Goal: Task Accomplishment & Management: Complete application form

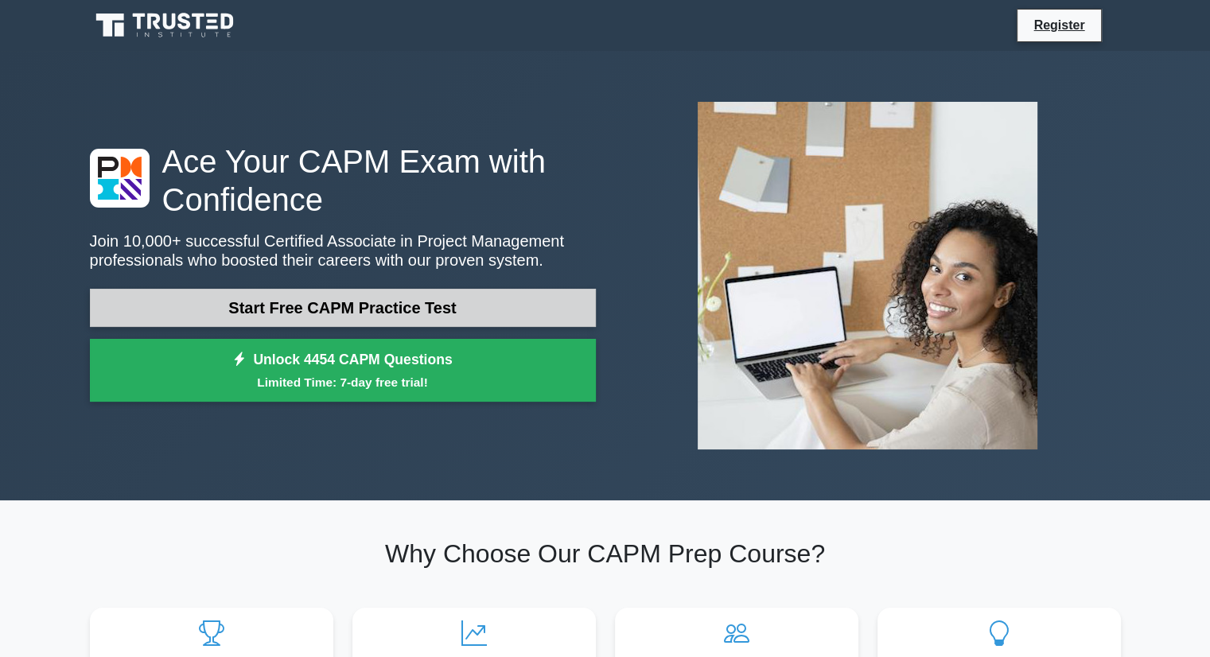
click at [302, 316] on link "Start Free CAPM Practice Test" at bounding box center [343, 308] width 506 height 38
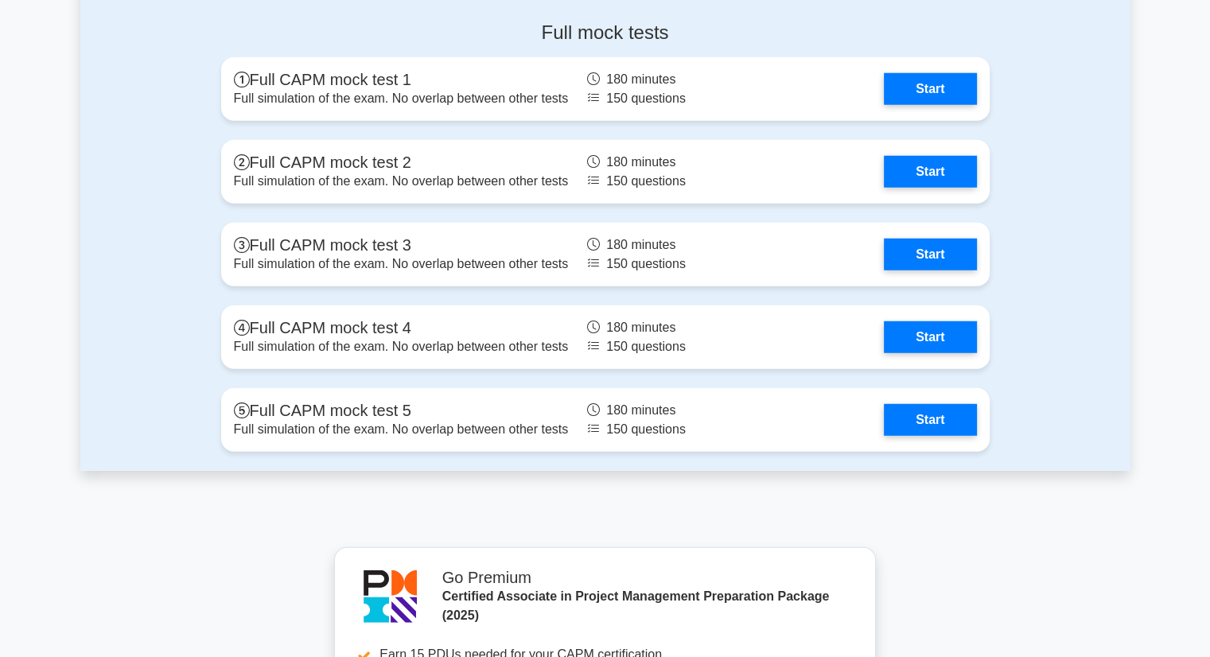
scroll to position [4137, 0]
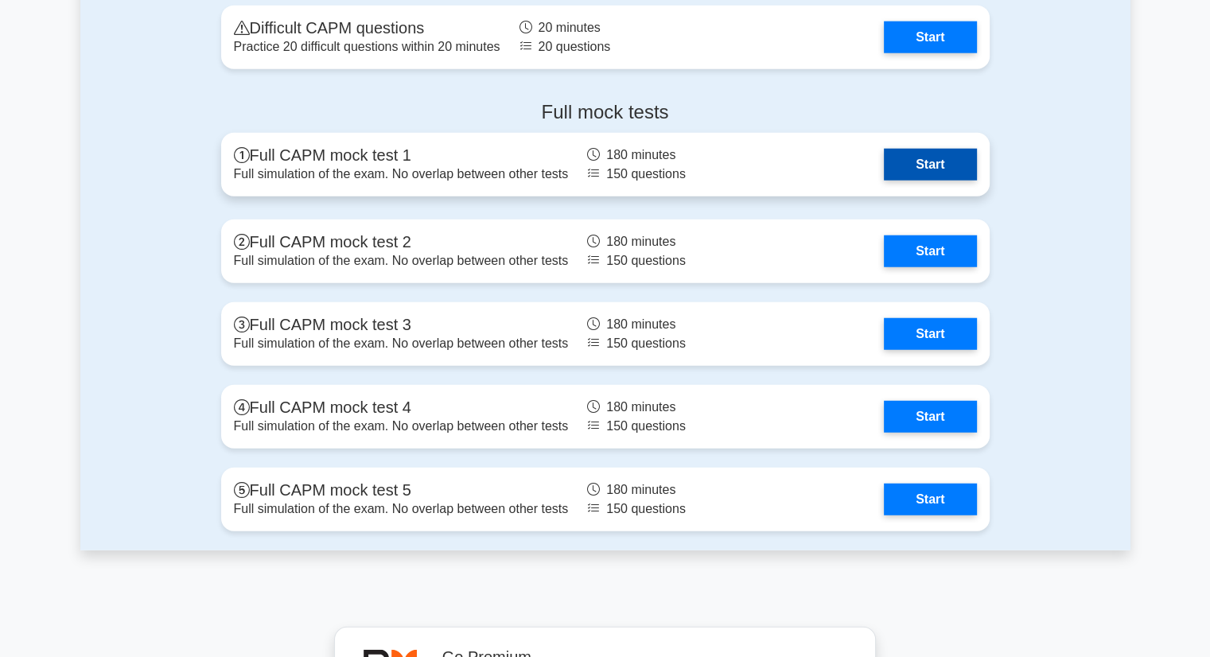
click at [890, 164] on link "Start" at bounding box center [930, 165] width 92 height 32
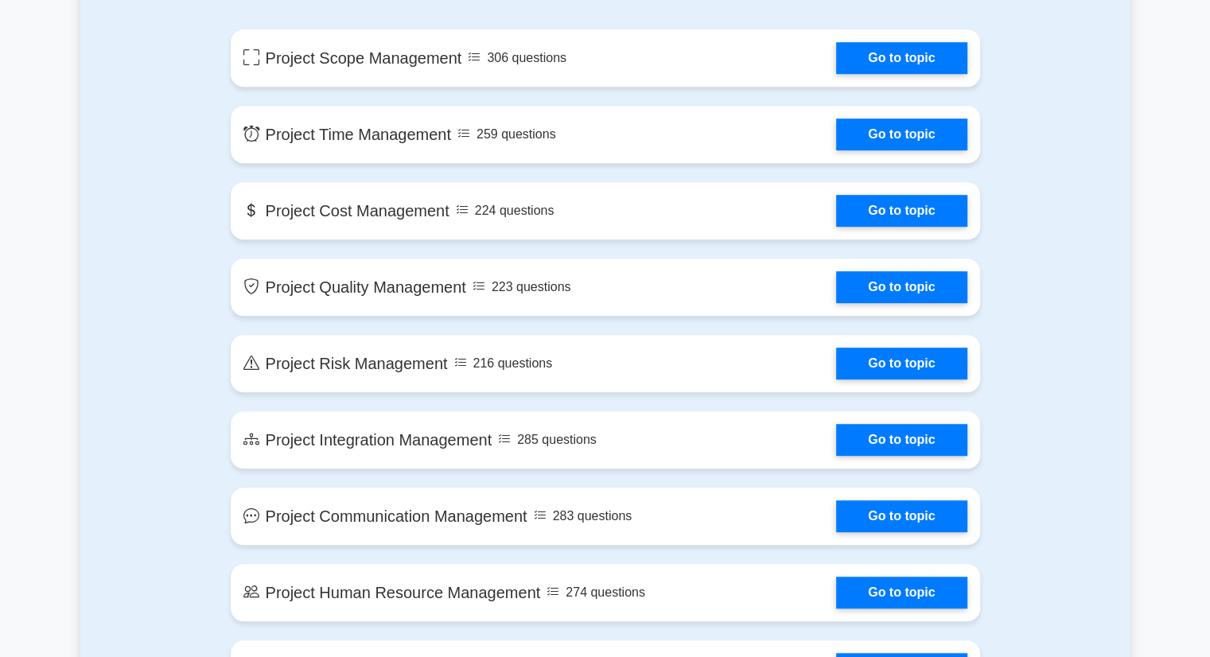
scroll to position [118, 0]
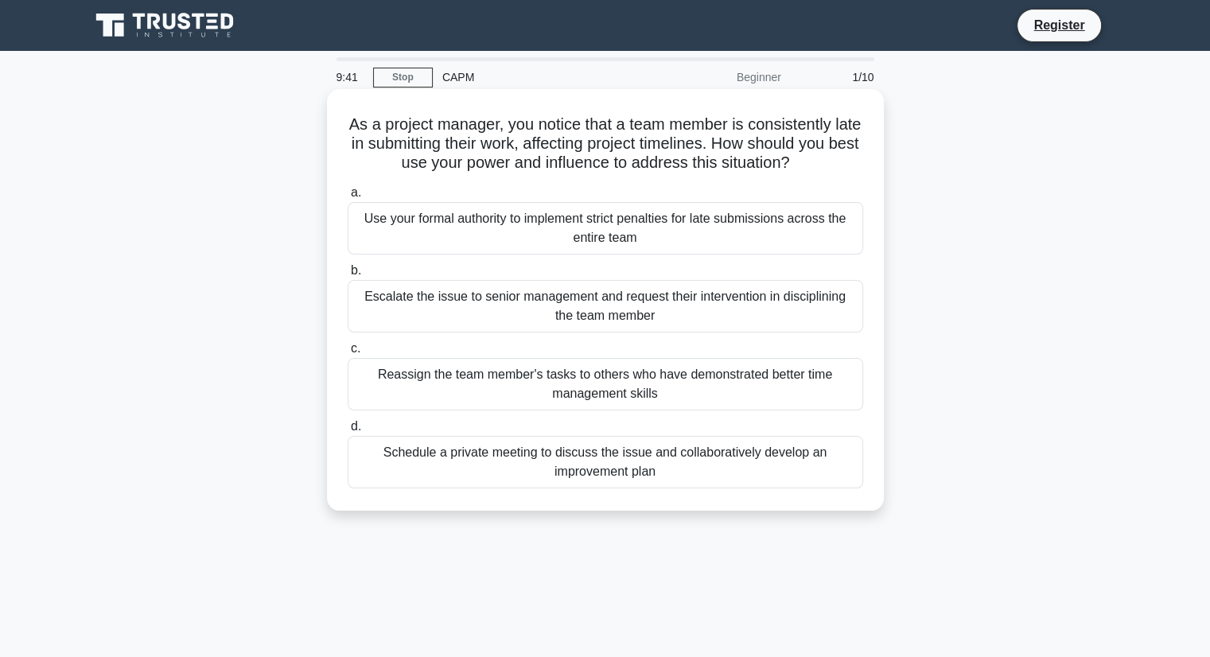
click at [681, 472] on div "Schedule a private meeting to discuss the issue and collaboratively develop an …" at bounding box center [606, 462] width 516 height 53
click at [348, 432] on input "d. Schedule a private meeting to discuss the issue and collaboratively develop …" at bounding box center [348, 427] width 0 height 10
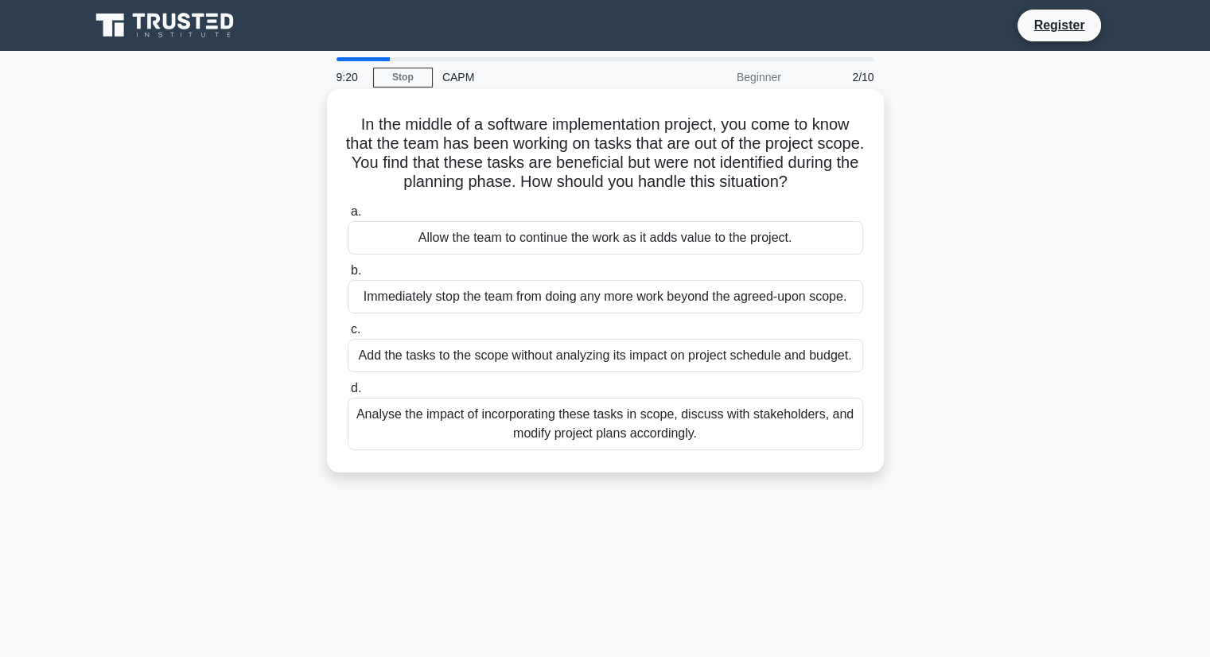
click at [675, 436] on div "Analyse the impact of incorporating these tasks in scope, discuss with stakehol…" at bounding box center [606, 424] width 516 height 53
click at [348, 394] on input "d. Analyse the impact of incorporating these tasks in scope, discuss with stake…" at bounding box center [348, 388] width 0 height 10
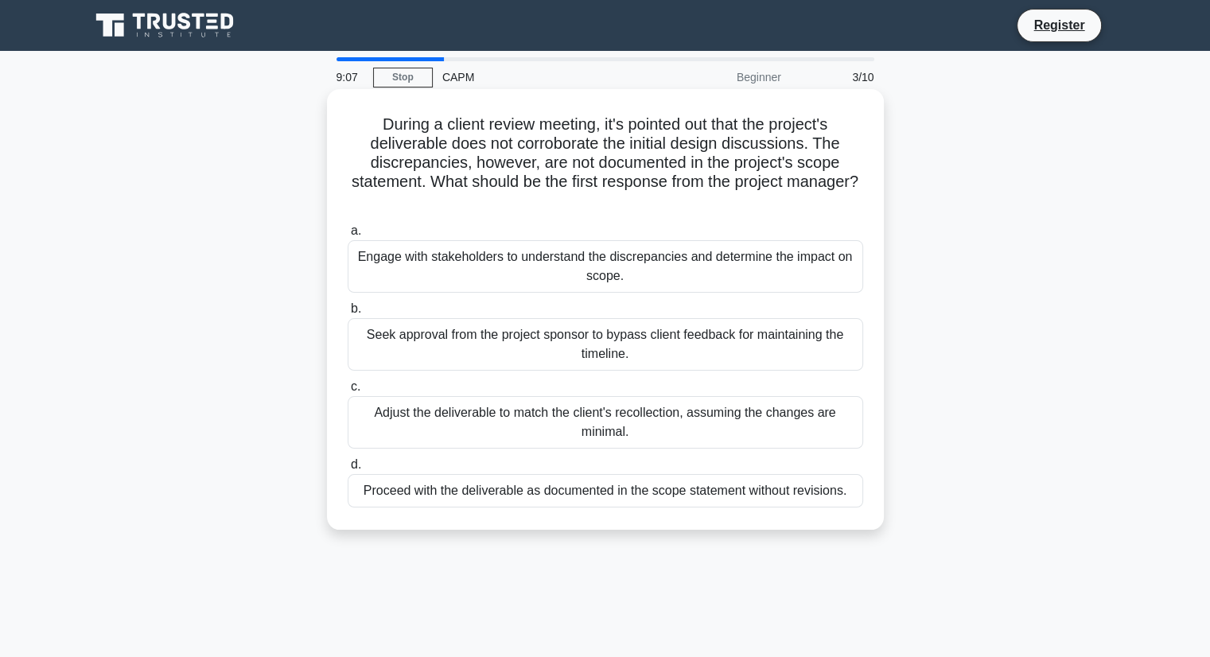
click at [614, 350] on div "Seek approval from the project sponsor to bypass client feedback for maintainin…" at bounding box center [606, 344] width 516 height 53
click at [348, 314] on input "b. Seek approval from the project sponsor to bypass client feedback for maintai…" at bounding box center [348, 309] width 0 height 10
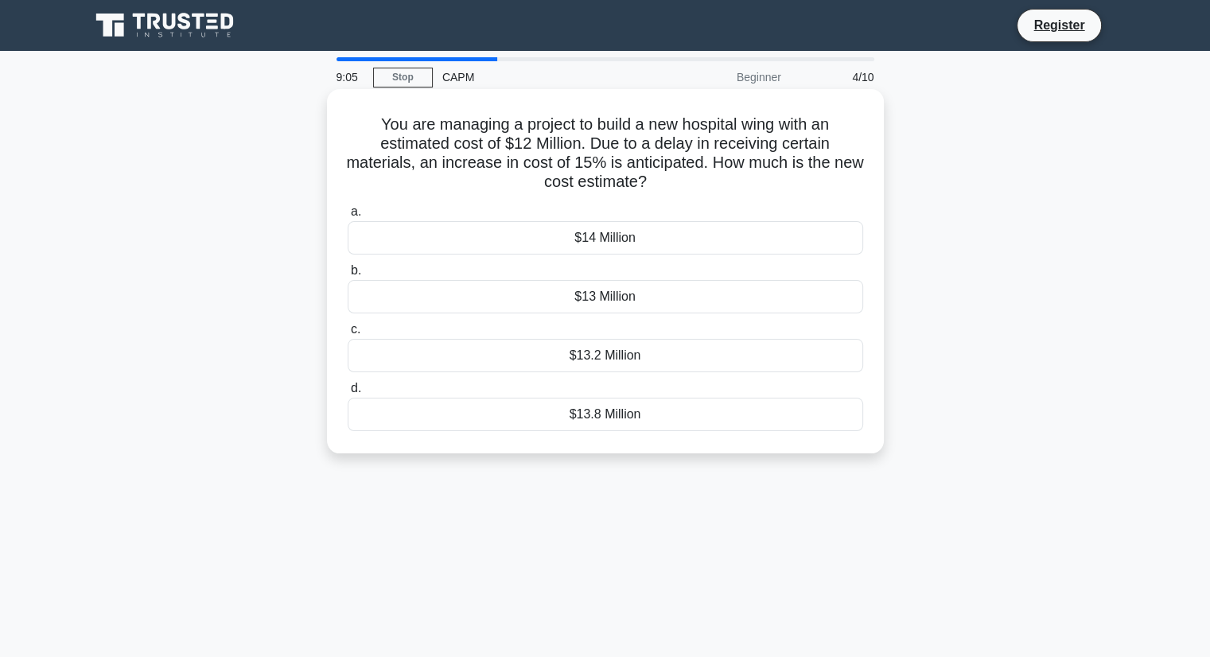
click at [620, 233] on div "$14 Million" at bounding box center [606, 237] width 516 height 33
click at [348, 217] on input "a. $14 Million" at bounding box center [348, 212] width 0 height 10
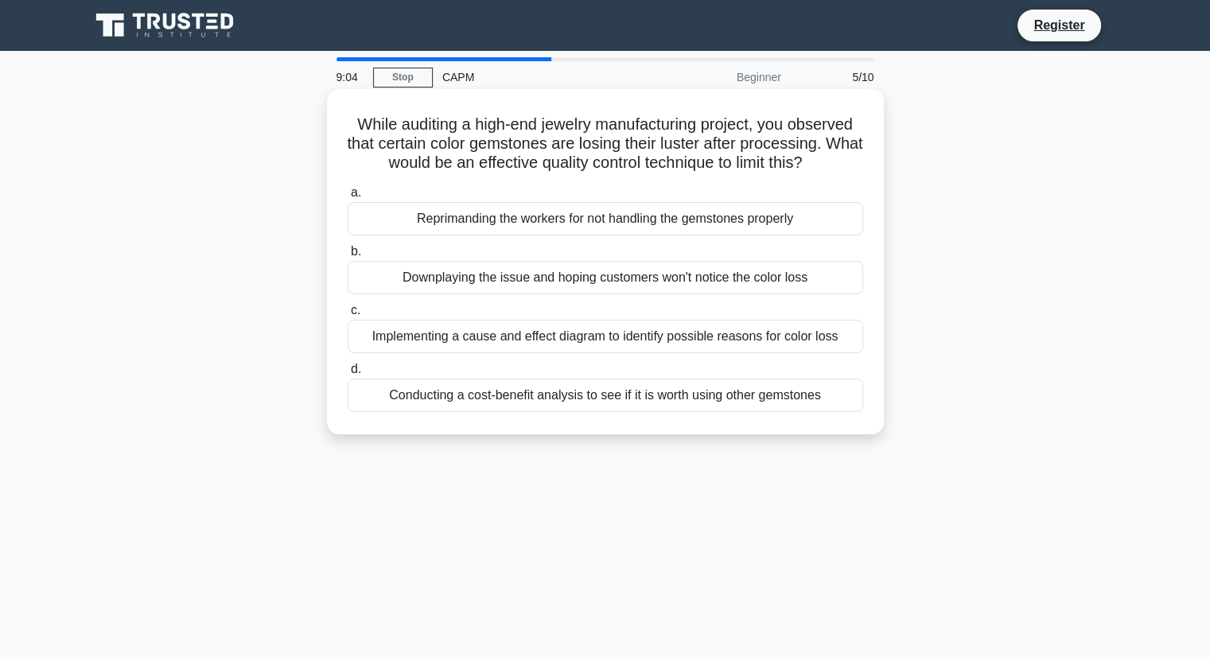
click at [618, 402] on div "Conducting a cost-benefit analysis to see if it is worth using other gemstones" at bounding box center [606, 395] width 516 height 33
click at [348, 375] on input "d. Conducting a cost-benefit analysis to see if it is worth using other gemston…" at bounding box center [348, 369] width 0 height 10
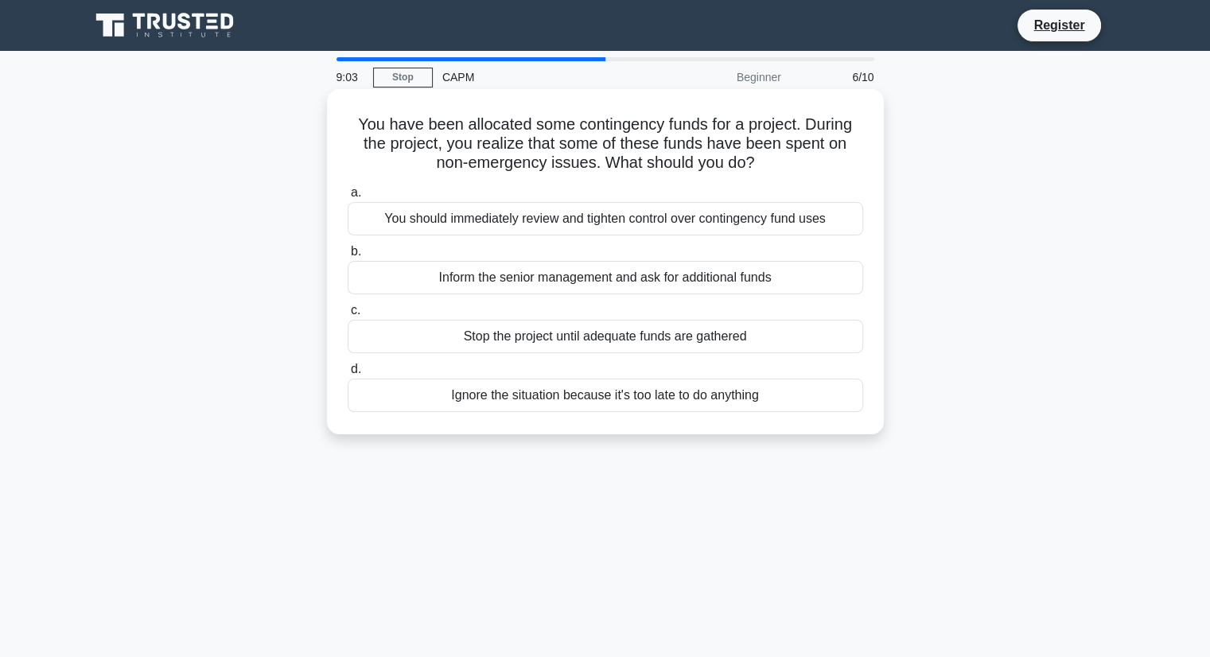
click at [620, 284] on div "Inform the senior management and ask for additional funds" at bounding box center [606, 277] width 516 height 33
click at [348, 257] on input "b. Inform the senior management and ask for additional funds" at bounding box center [348, 252] width 0 height 10
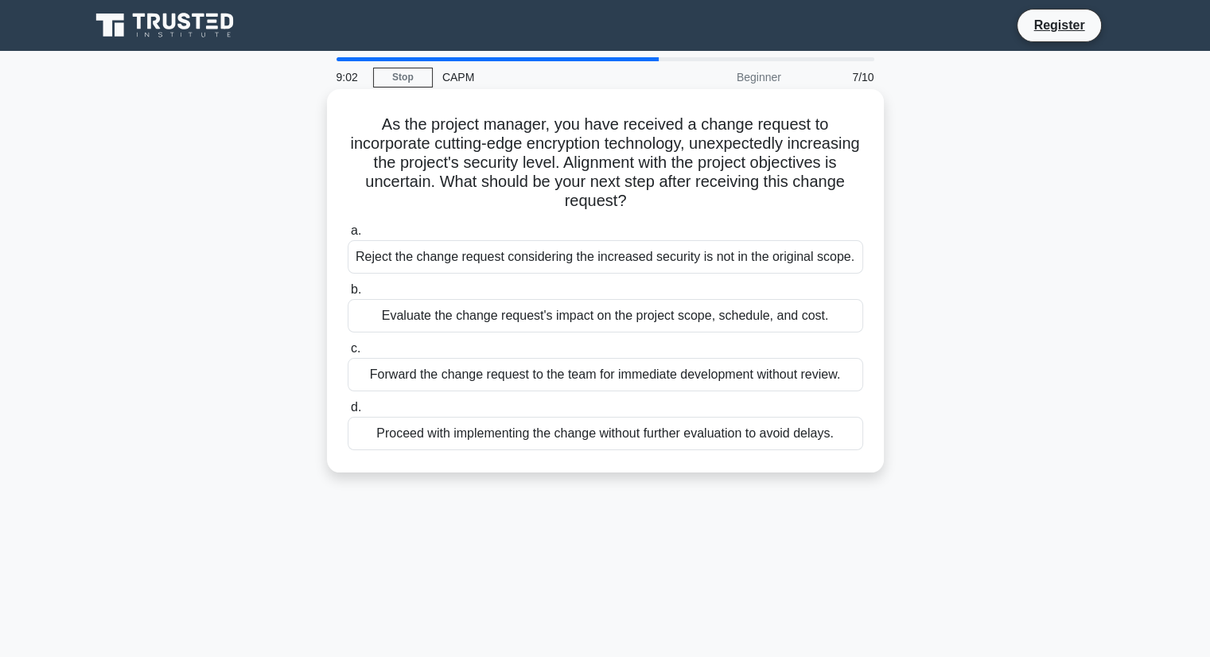
click at [617, 312] on div "Evaluate the change request's impact on the project scope, schedule, and cost." at bounding box center [606, 315] width 516 height 33
click at [348, 295] on input "b. Evaluate the change request's impact on the project scope, schedule, and cos…" at bounding box center [348, 290] width 0 height 10
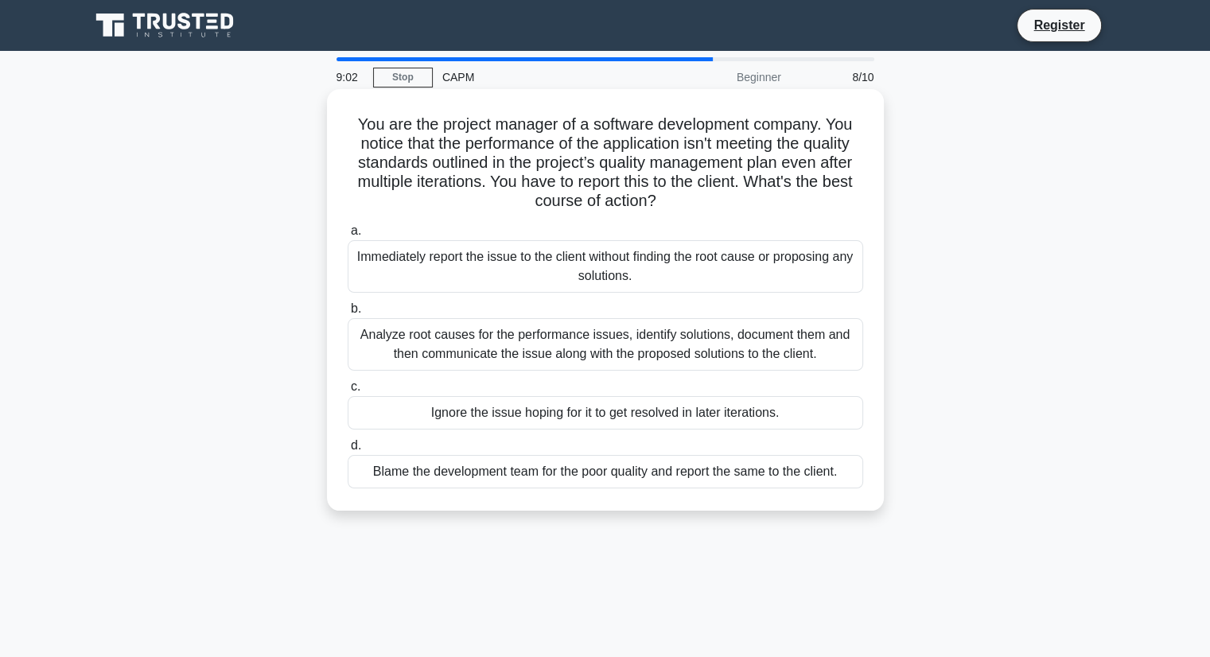
click at [608, 257] on div "Immediately report the issue to the client without finding the root cause or pr…" at bounding box center [606, 266] width 516 height 53
click at [348, 236] on input "a. Immediately report the issue to the client without finding the root cause or…" at bounding box center [348, 231] width 0 height 10
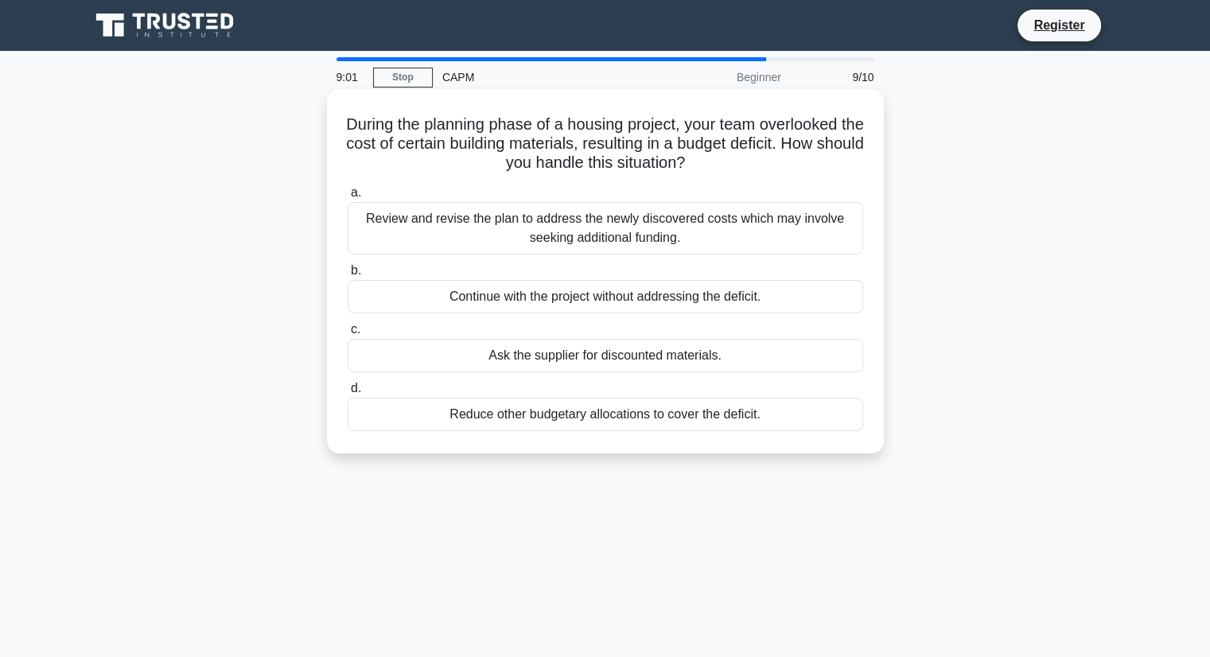
click at [605, 354] on div "Ask the supplier for discounted materials." at bounding box center [606, 355] width 516 height 33
click at [348, 335] on input "c. Ask the supplier for discounted materials." at bounding box center [348, 330] width 0 height 10
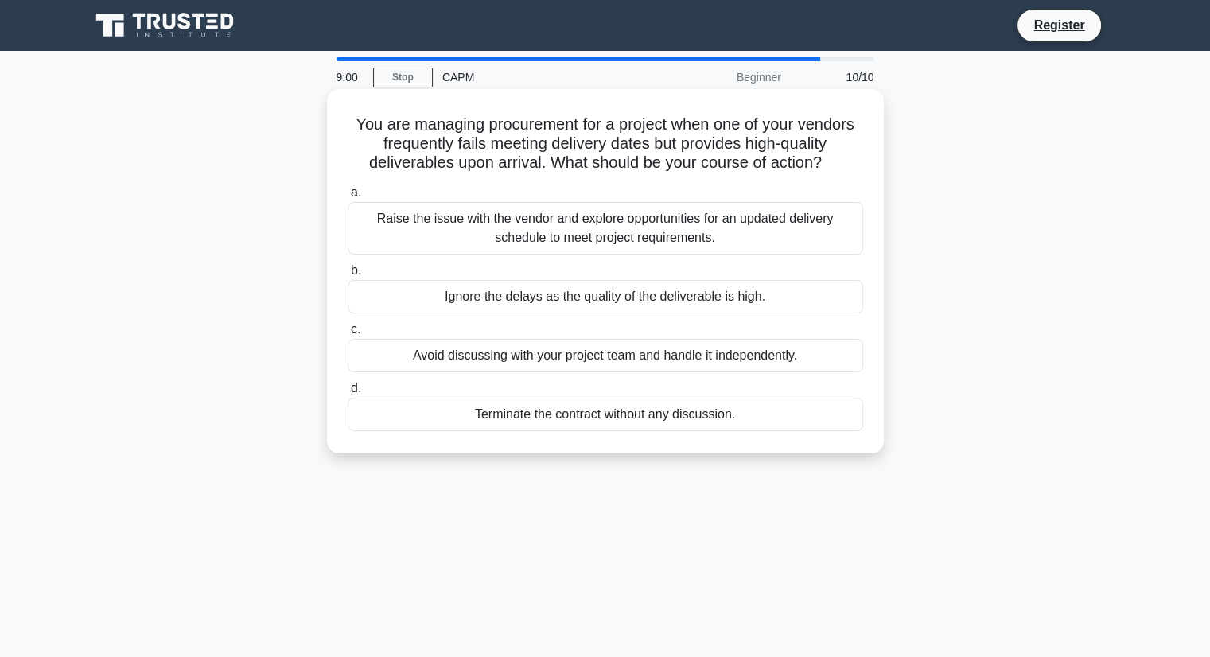
click at [582, 415] on div "Terminate the contract without any discussion." at bounding box center [606, 414] width 516 height 33
click at [348, 394] on input "d. Terminate the contract without any discussion." at bounding box center [348, 388] width 0 height 10
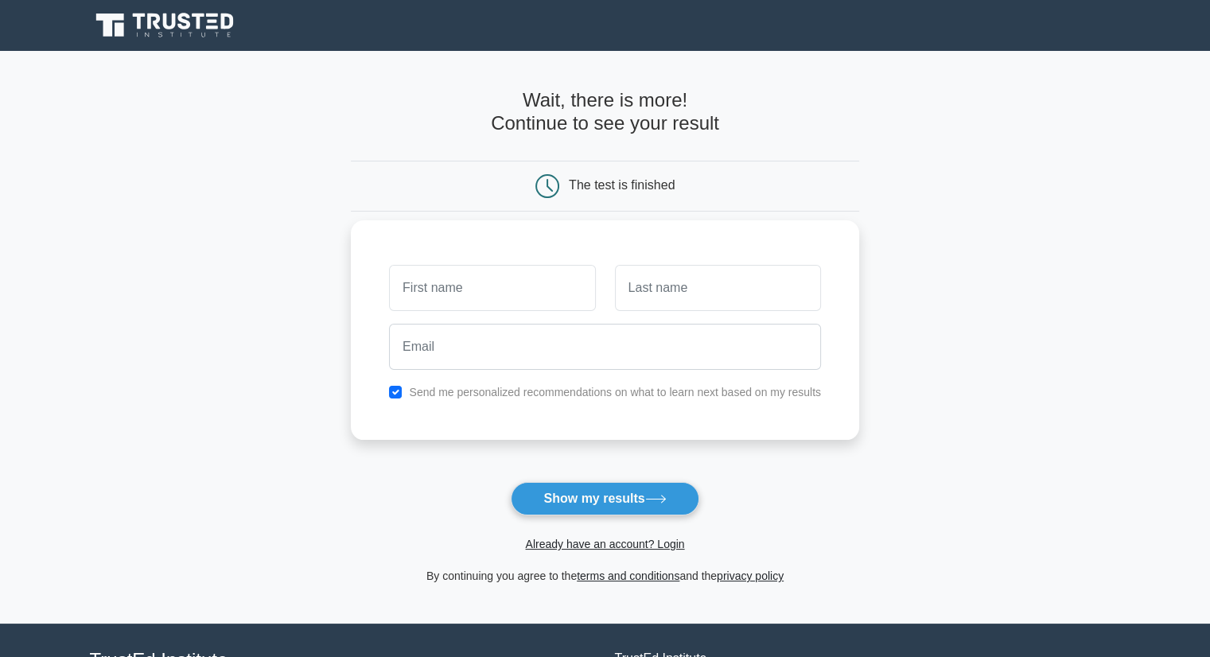
click at [520, 284] on input "text" at bounding box center [492, 288] width 206 height 46
type input "[PERSON_NAME]"
click at [695, 306] on input "text" at bounding box center [718, 288] width 206 height 46
type input "Moreno"
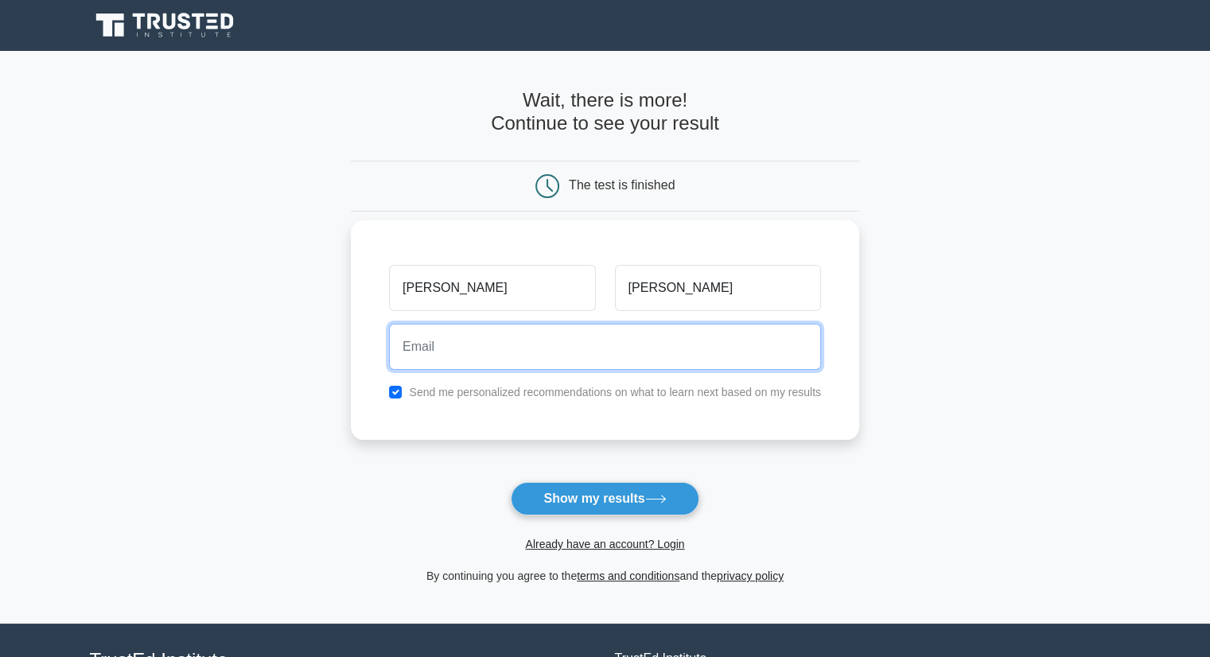
click at [617, 349] on input "email" at bounding box center [605, 347] width 432 height 46
type input "nati.24.pr@gmail.com"
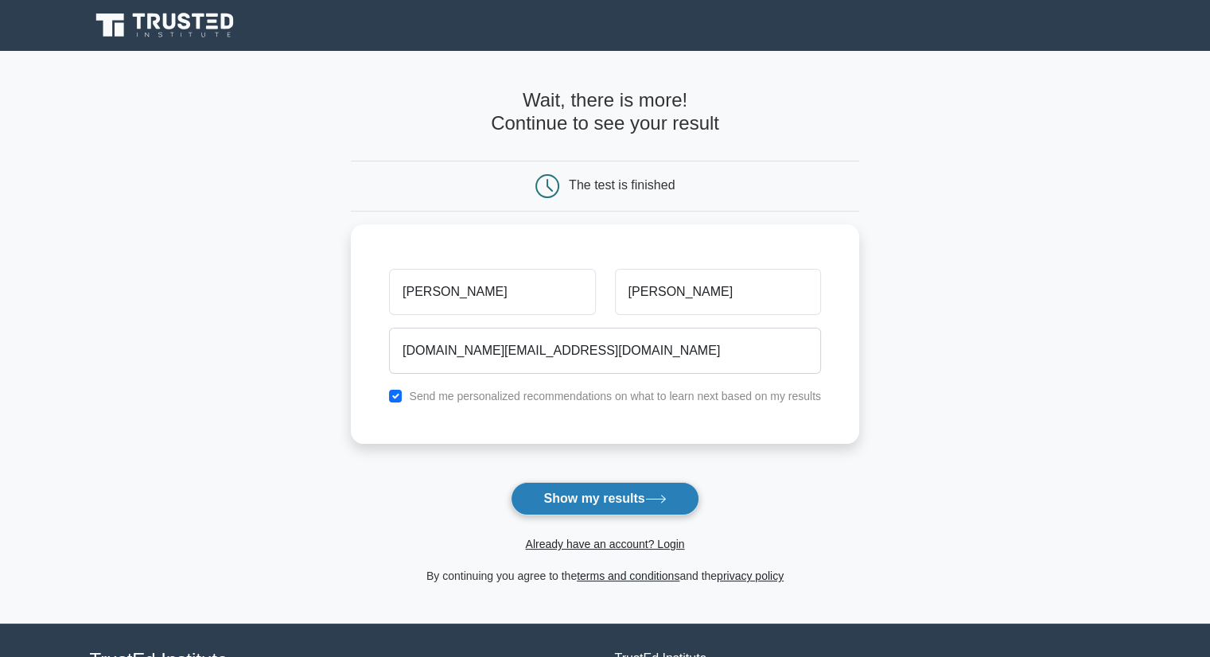
click at [582, 494] on button "Show my results" at bounding box center [605, 498] width 188 height 33
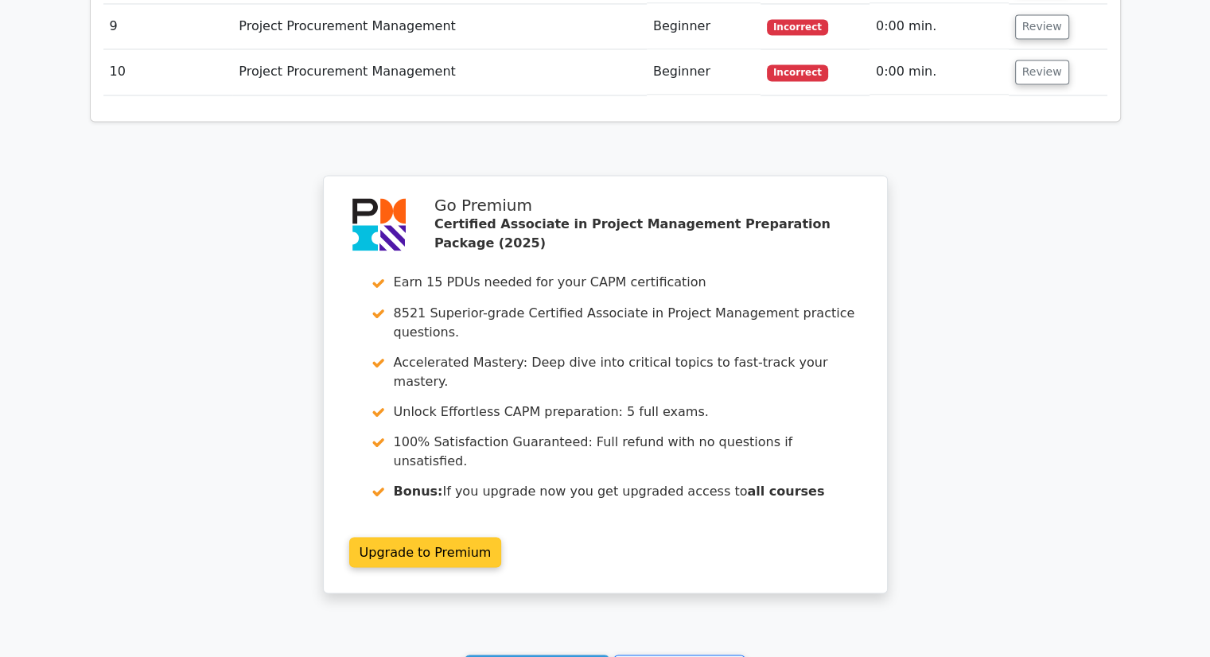
scroll to position [2822, 0]
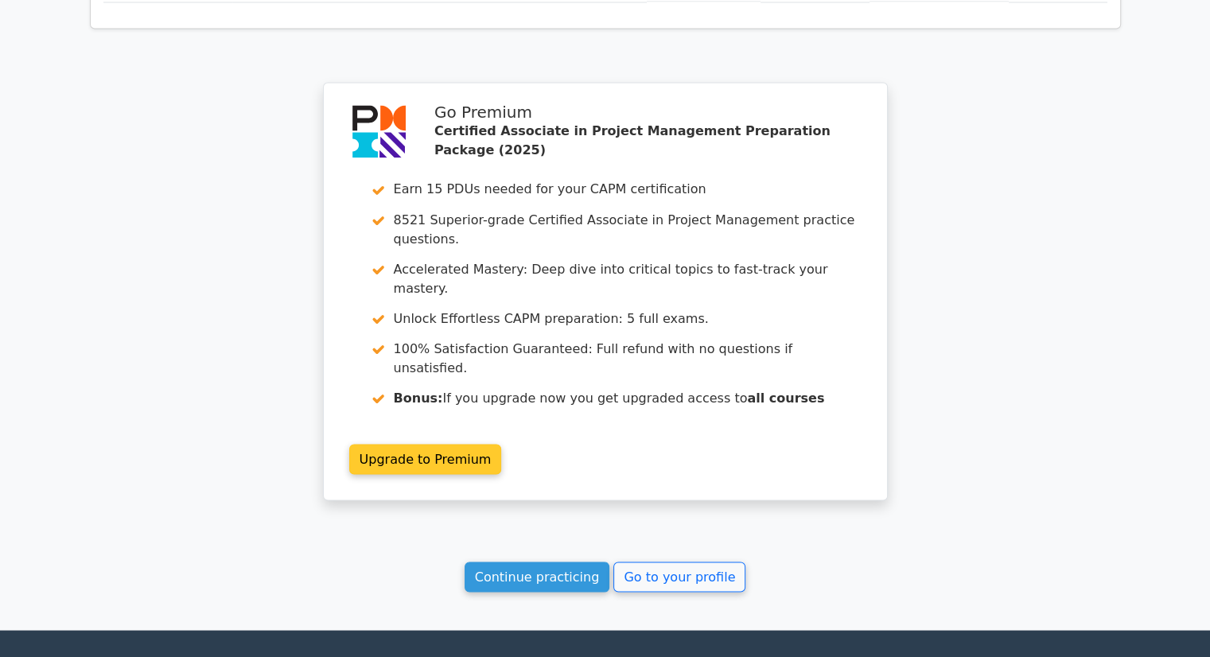
click at [385, 444] on link "Upgrade to Premium" at bounding box center [425, 459] width 153 height 30
